Goal: Information Seeking & Learning: Compare options

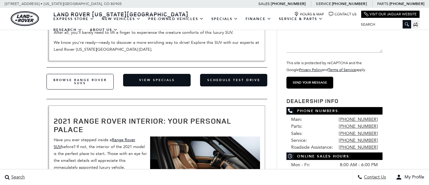
scroll to position [172, 0]
click at [92, 74] on link "Browse Range Rover SUVs" at bounding box center [79, 82] width 67 height 16
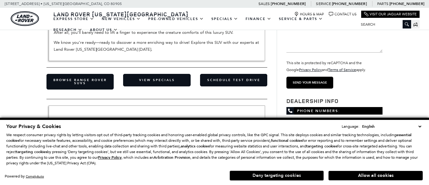
click at [285, 175] on button "Deny targeting cookies" at bounding box center [276, 176] width 94 height 10
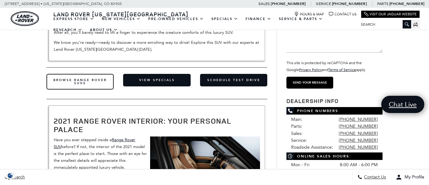
click at [81, 74] on link "Browse Range Rover SUVs" at bounding box center [79, 82] width 67 height 16
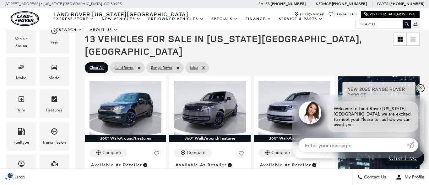
click at [420, 92] on link "✕" at bounding box center [420, 89] width 8 height 8
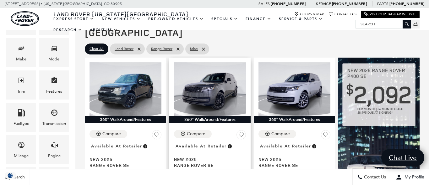
scroll to position [136, 0]
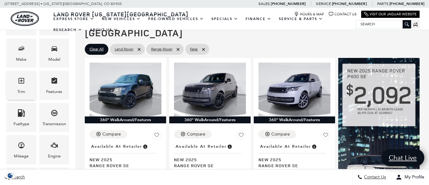
click at [22, 84] on icon "Trim" at bounding box center [22, 81] width 8 height 8
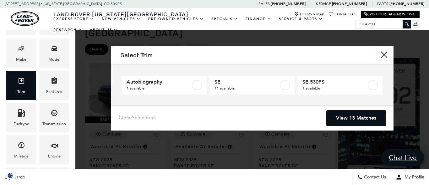
click at [355, 118] on link "View 13 Matches" at bounding box center [355, 118] width 59 height 15
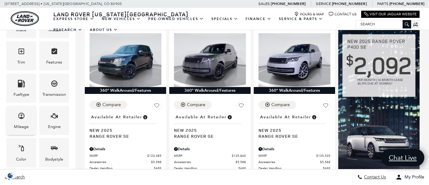
scroll to position [165, 0]
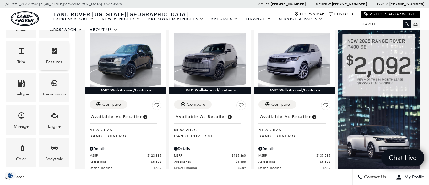
click at [56, 62] on div "Features" at bounding box center [54, 62] width 16 height 7
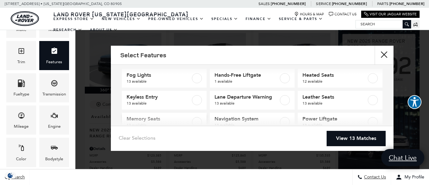
scroll to position [72, 0]
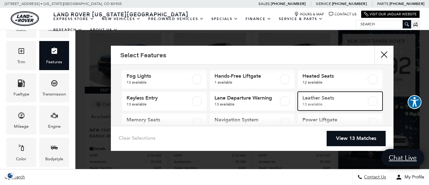
click at [316, 103] on span "13 available" at bounding box center [334, 104] width 64 height 6
checkbox input "true"
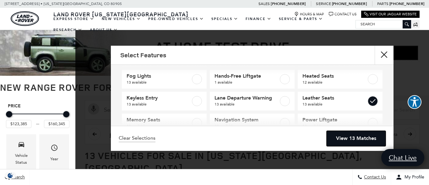
click at [343, 137] on link "View 13 Matches" at bounding box center [355, 138] width 59 height 15
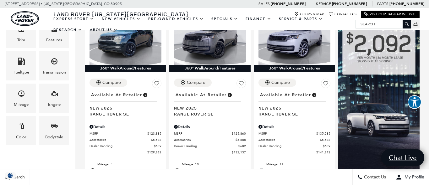
scroll to position [191, 0]
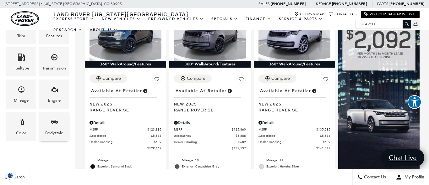
click at [54, 121] on icon "Bodystyle" at bounding box center [54, 122] width 7 height 4
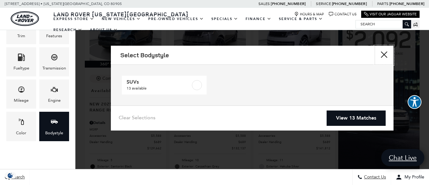
click at [385, 55] on button "Close" at bounding box center [383, 55] width 19 height 19
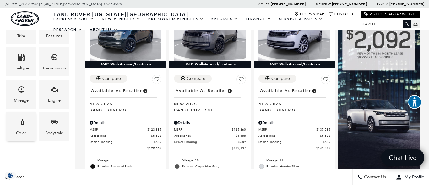
click at [24, 125] on icon "Color" at bounding box center [22, 122] width 8 height 8
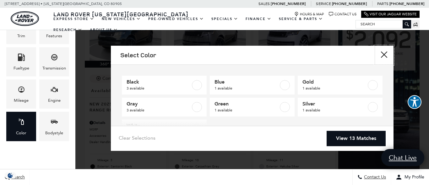
click at [384, 58] on button "Close" at bounding box center [383, 55] width 19 height 19
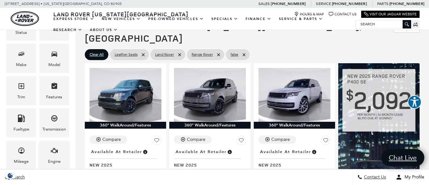
scroll to position [130, 0]
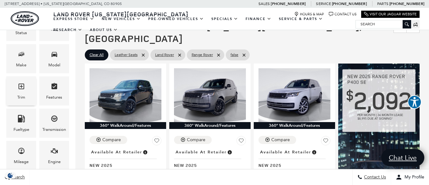
click at [25, 88] on div "Trim" at bounding box center [21, 91] width 30 height 29
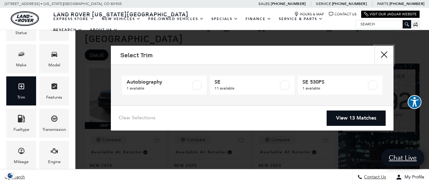
click at [385, 54] on button "Close" at bounding box center [383, 55] width 19 height 19
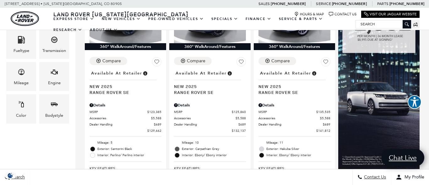
scroll to position [0, 0]
